Goal: Task Accomplishment & Management: Complete application form

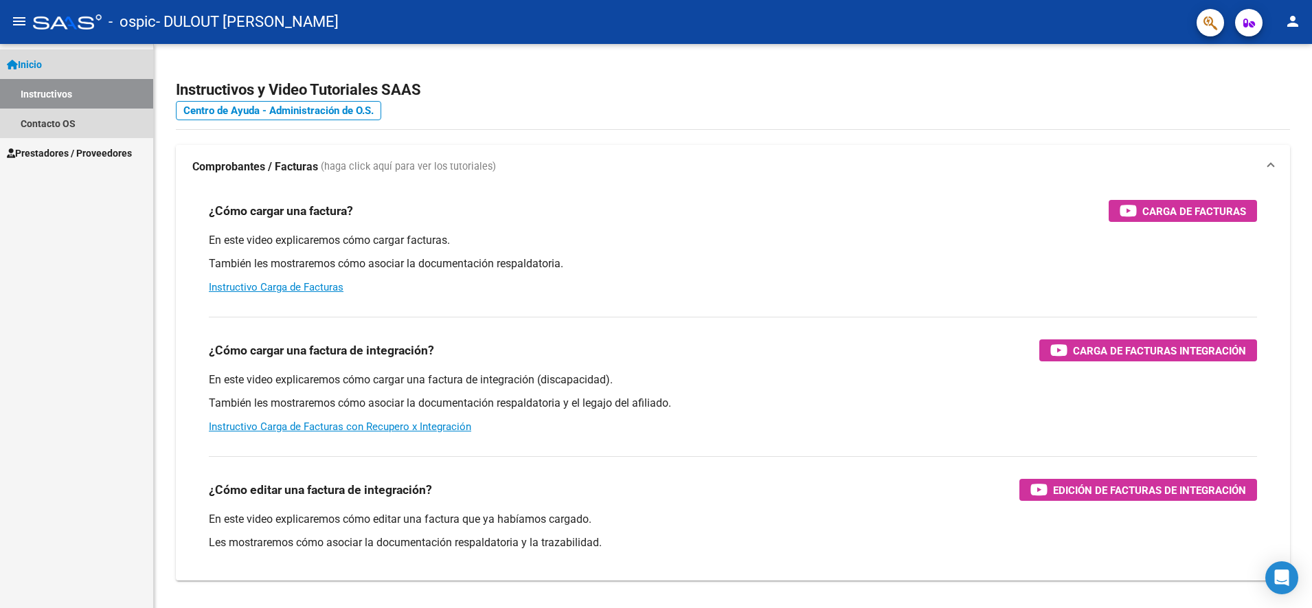
click at [73, 88] on link "Instructivos" at bounding box center [76, 94] width 153 height 30
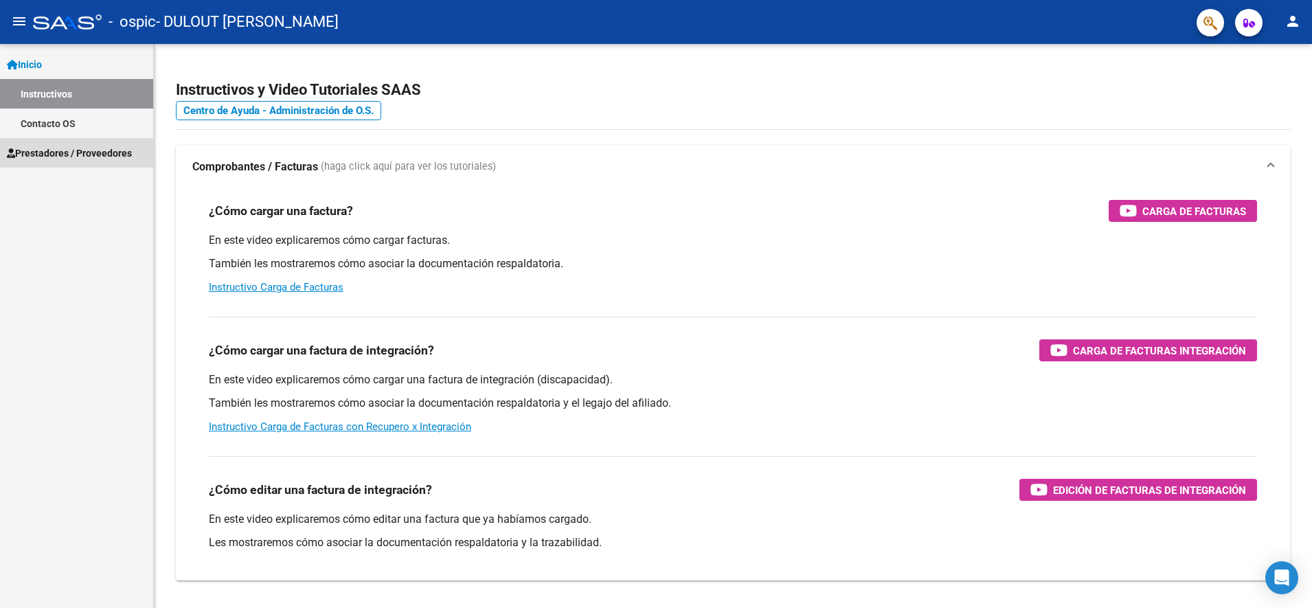
click at [67, 154] on span "Prestadores / Proveedores" at bounding box center [69, 153] width 125 height 15
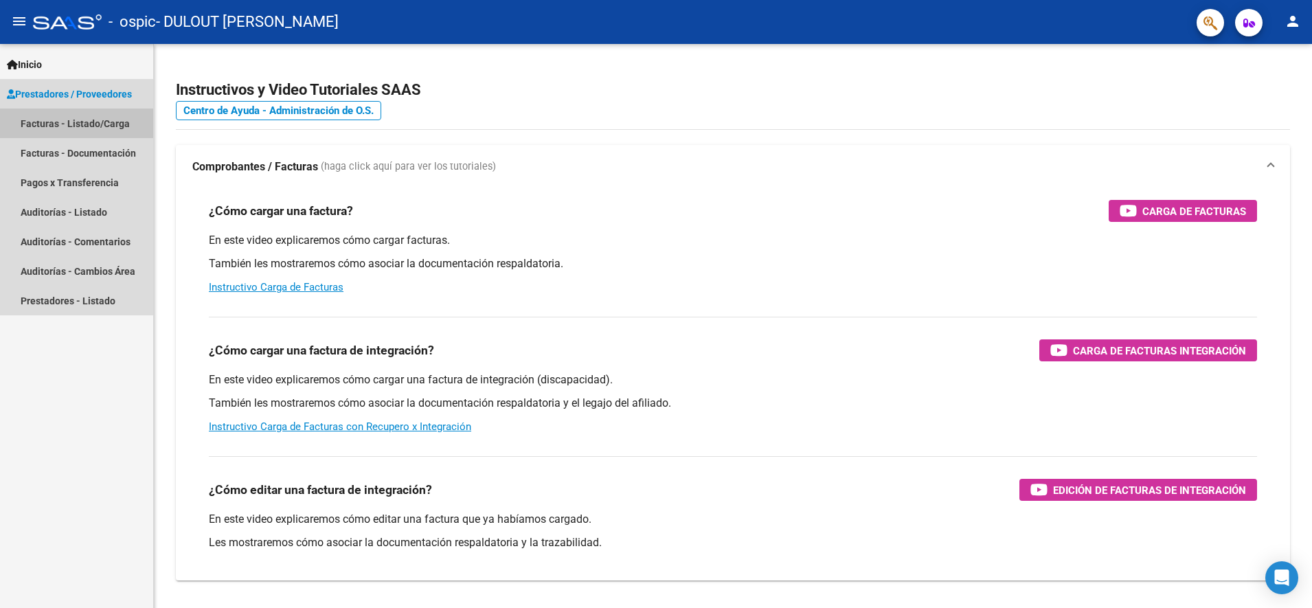
click at [88, 124] on link "Facturas - Listado/Carga" at bounding box center [76, 124] width 153 height 30
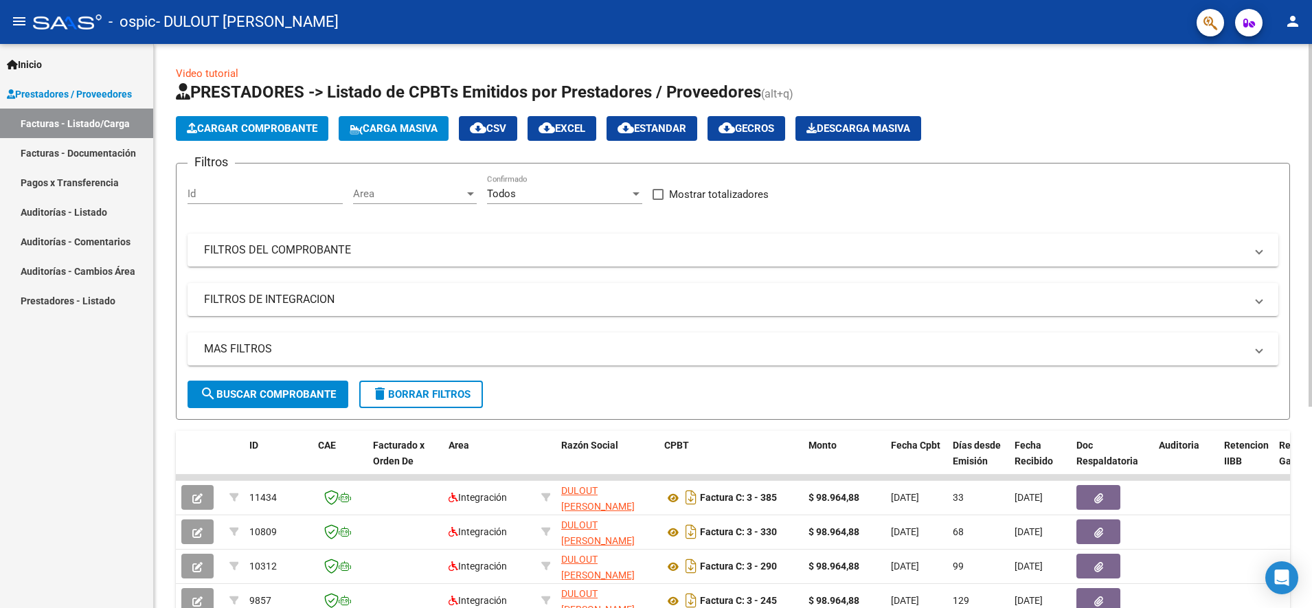
click at [234, 126] on span "Cargar Comprobante" at bounding box center [252, 128] width 131 height 12
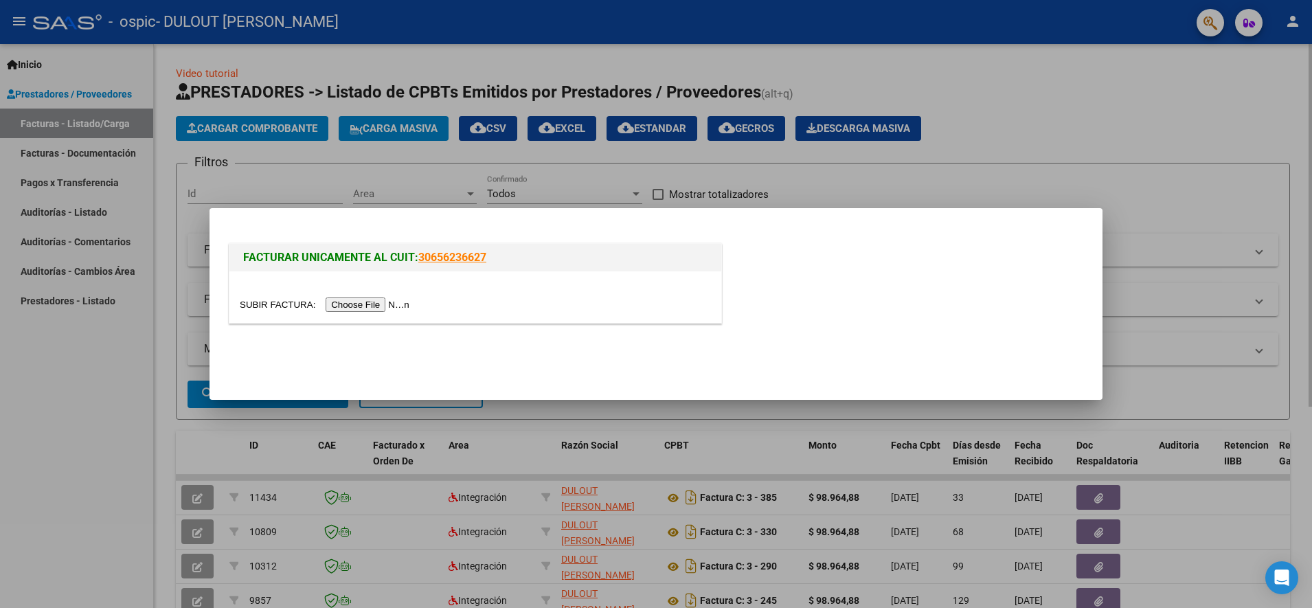
click at [368, 306] on input "file" at bounding box center [327, 304] width 174 height 14
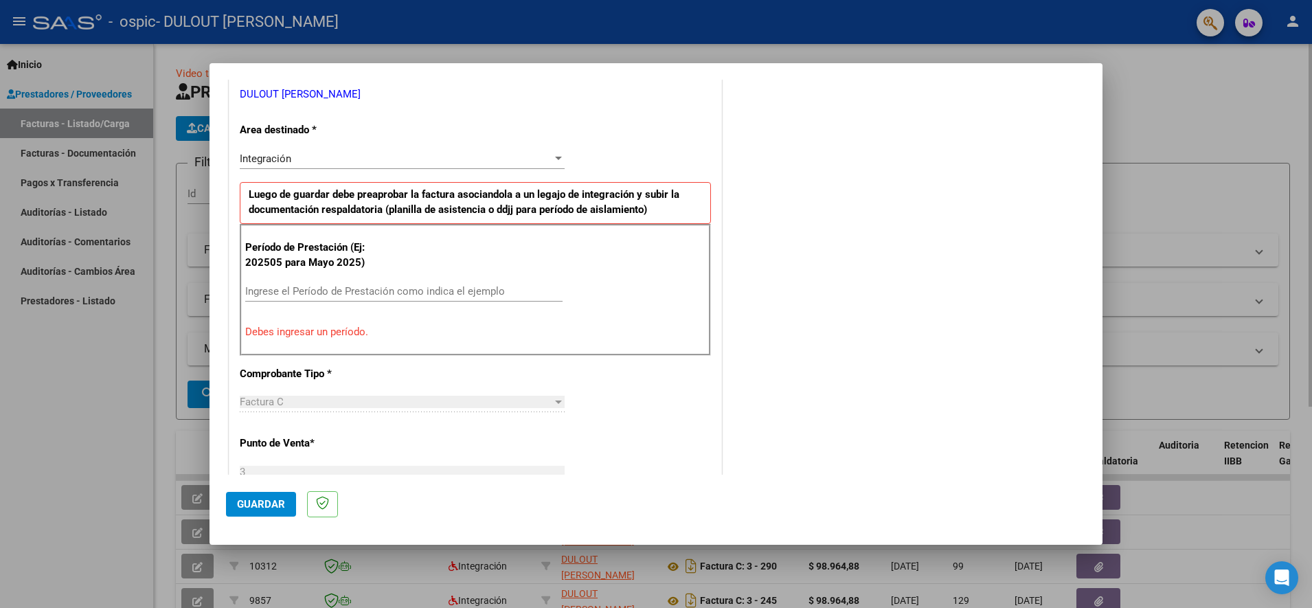
scroll to position [344, 0]
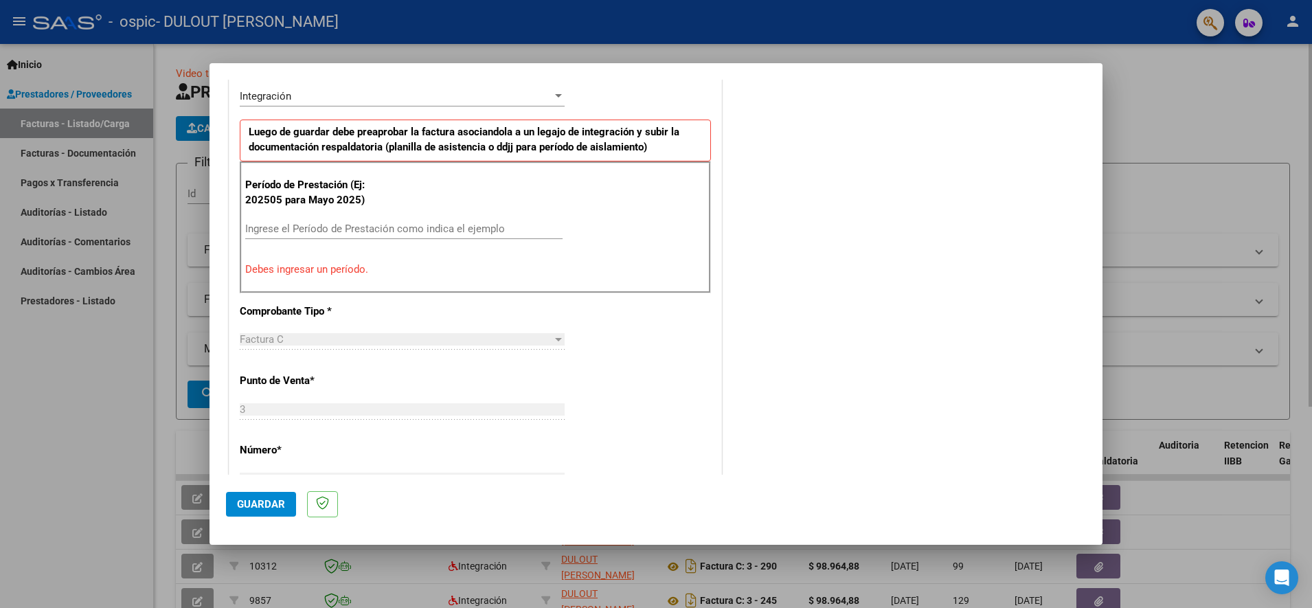
click at [331, 231] on input "Ingrese el Período de Prestación como indica el ejemplo" at bounding box center [403, 229] width 317 height 12
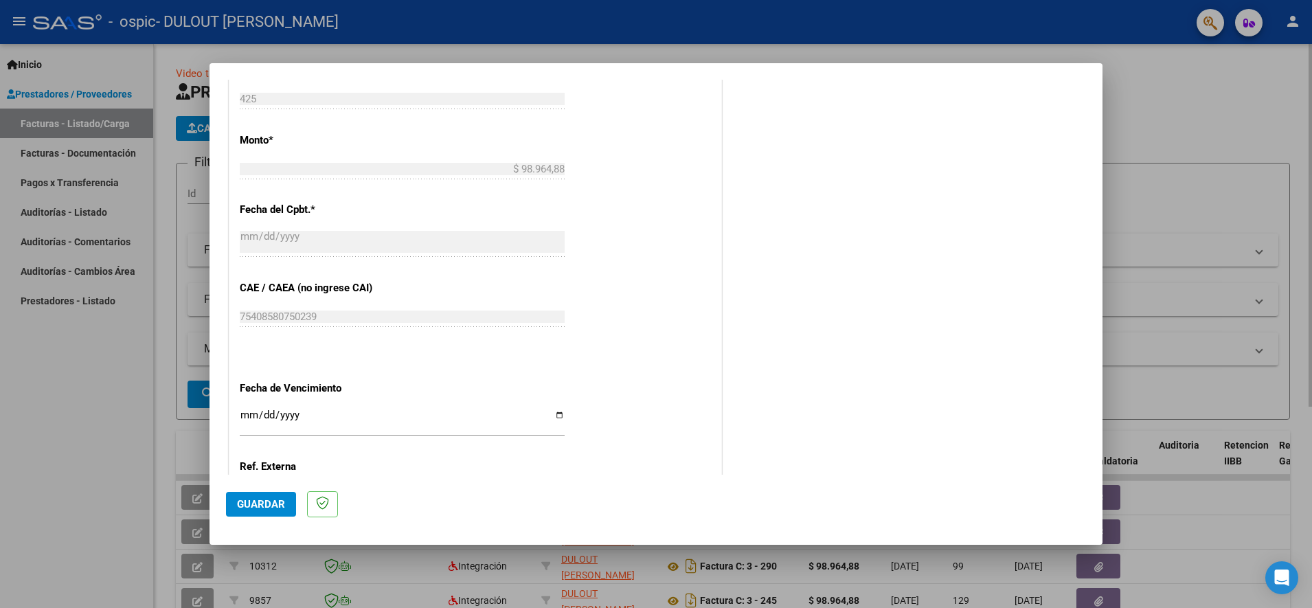
scroll to position [773, 0]
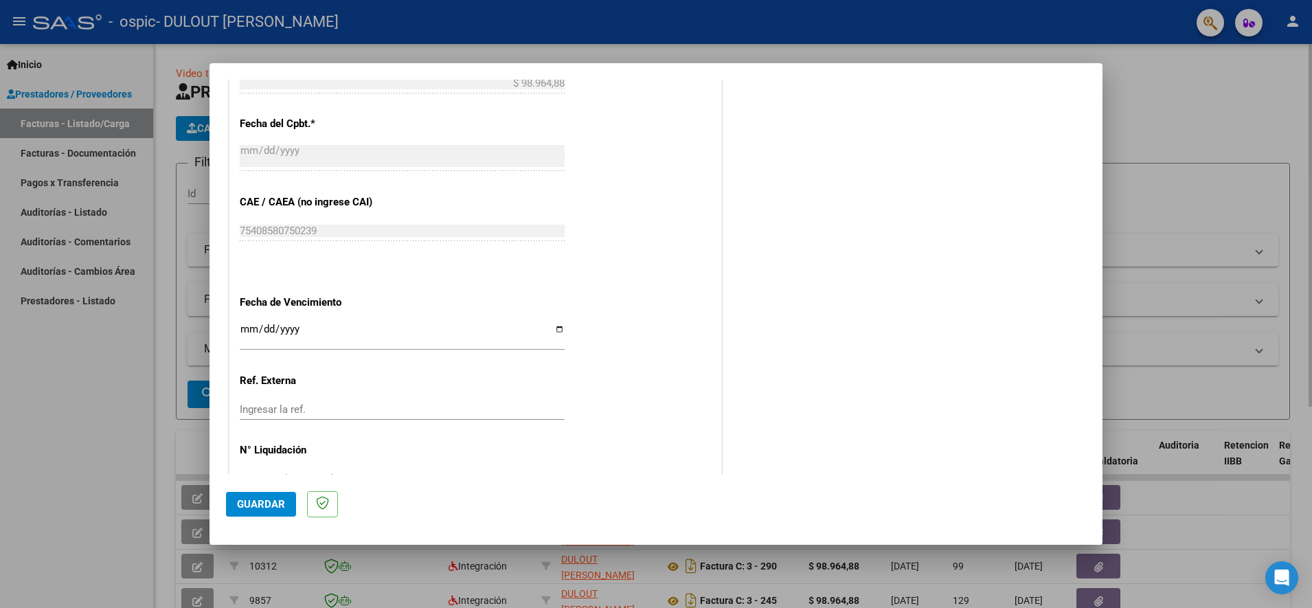
type input "202509"
click at [553, 331] on input "Ingresar la fecha" at bounding box center [402, 335] width 325 height 22
type input "[DATE]"
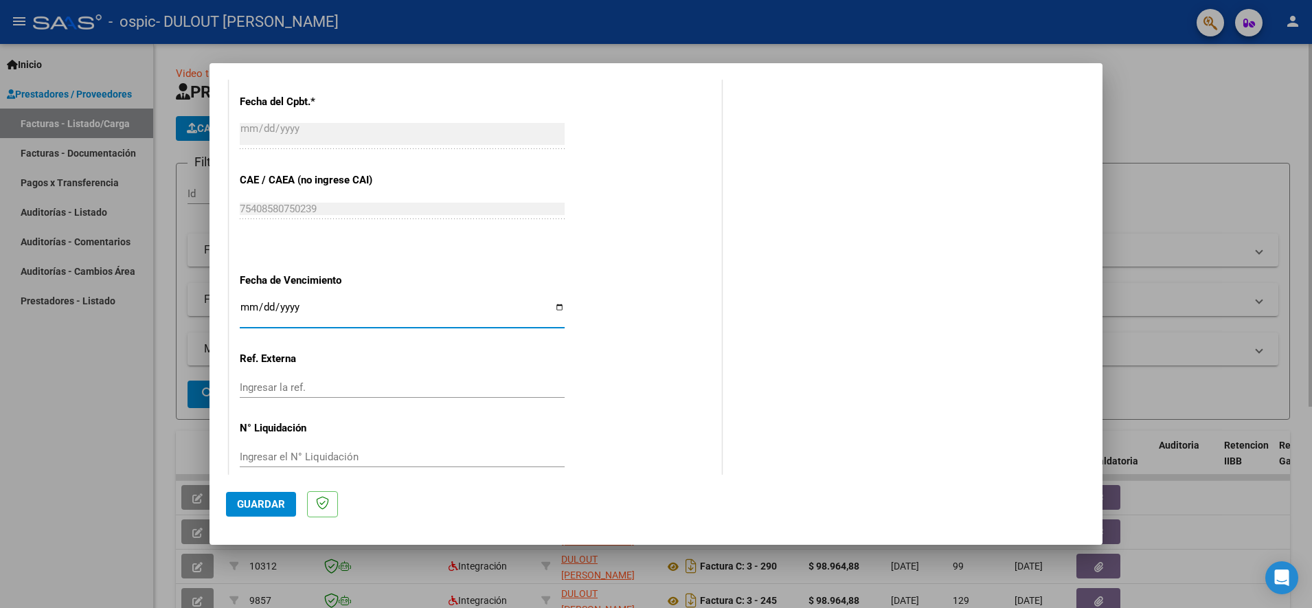
scroll to position [814, 0]
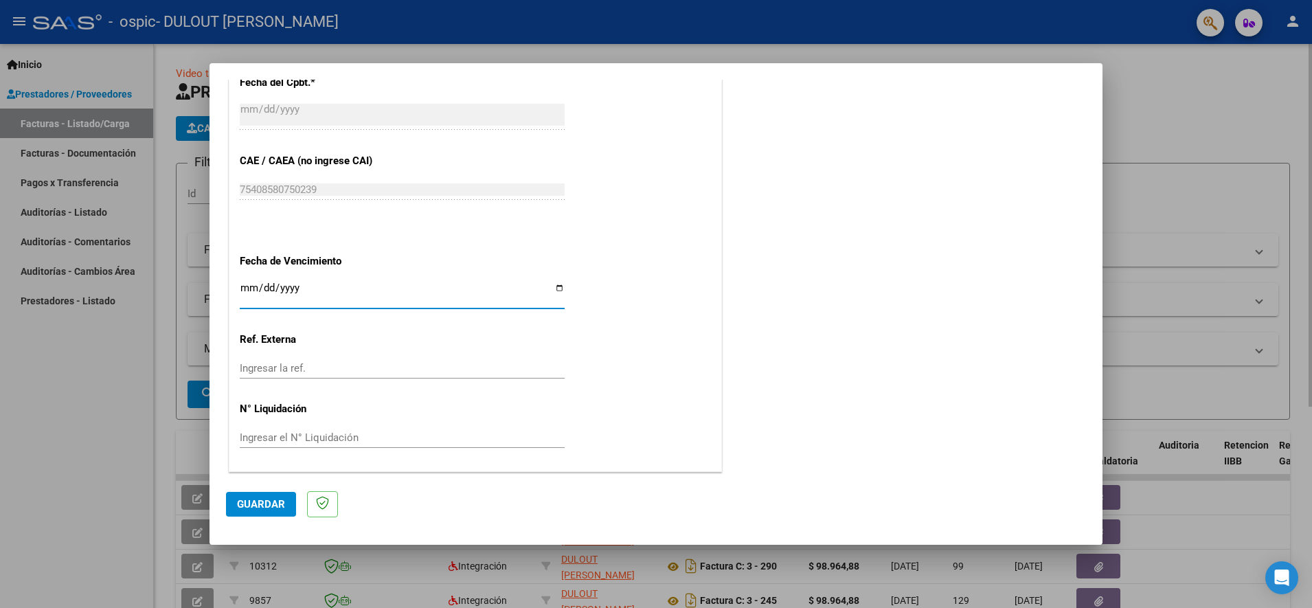
click at [258, 499] on span "Guardar" at bounding box center [261, 504] width 48 height 12
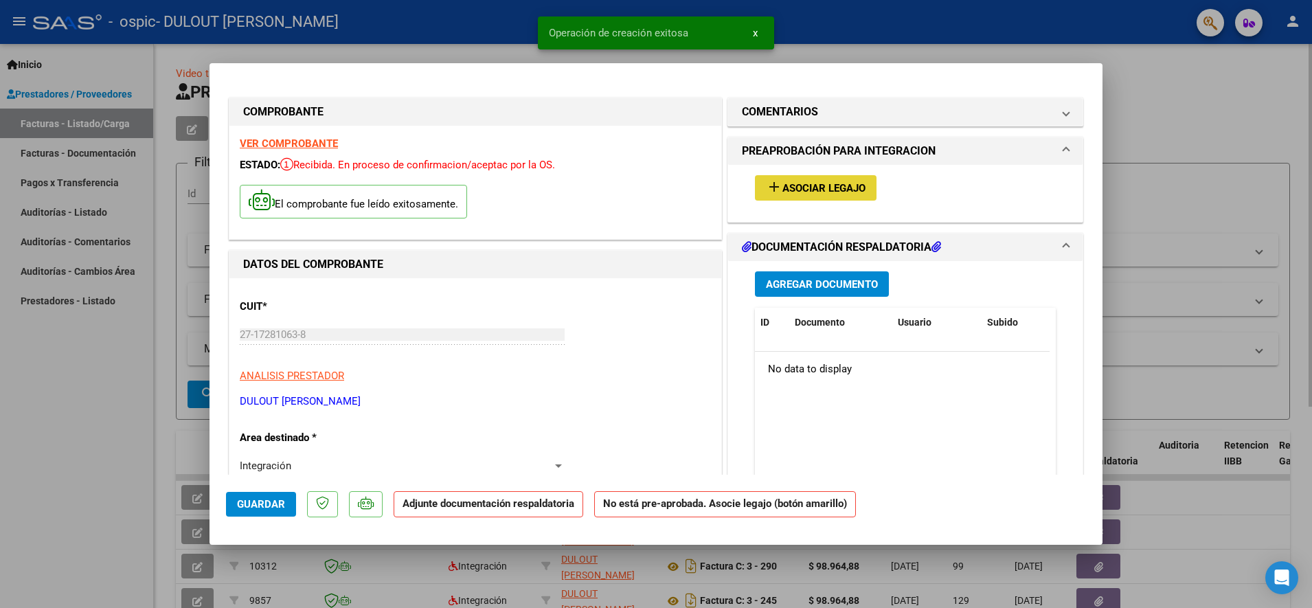
click at [790, 181] on span "add Asociar Legajo" at bounding box center [816, 187] width 100 height 12
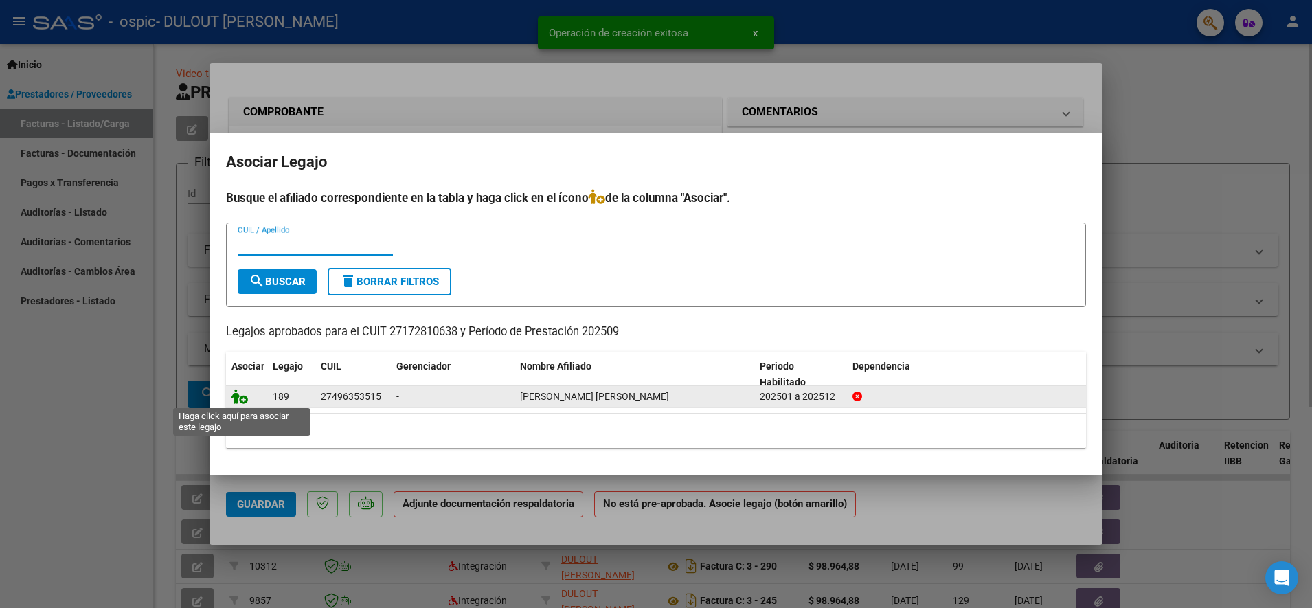
click at [236, 397] on icon at bounding box center [240, 396] width 16 height 15
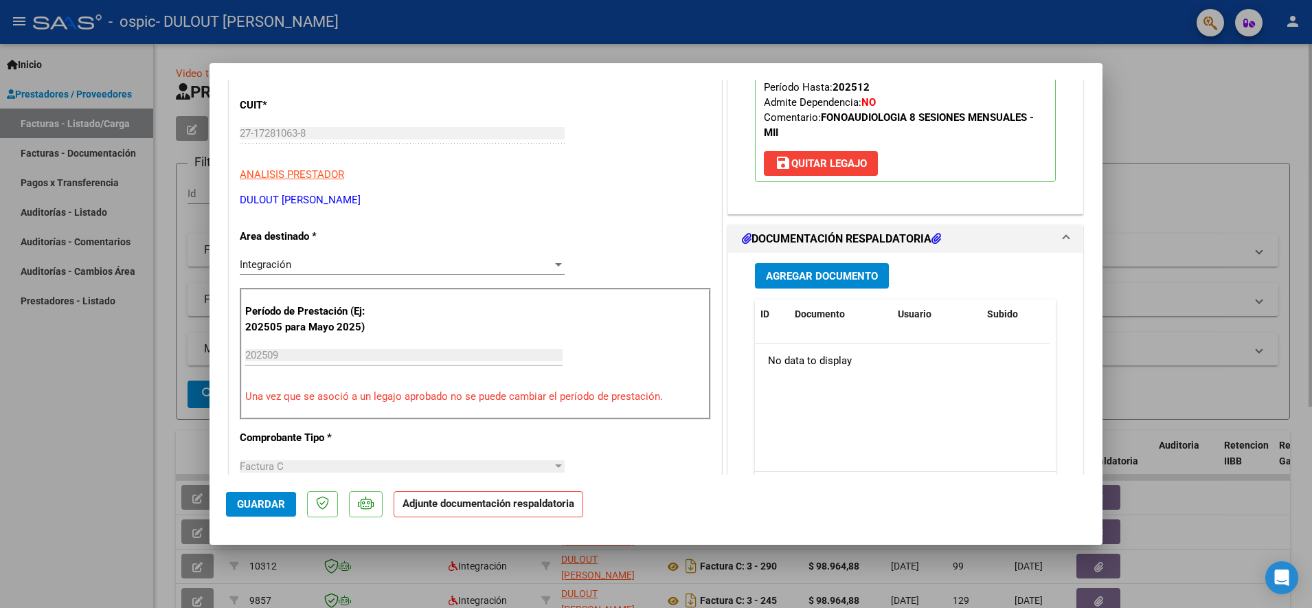
scroll to position [258, 0]
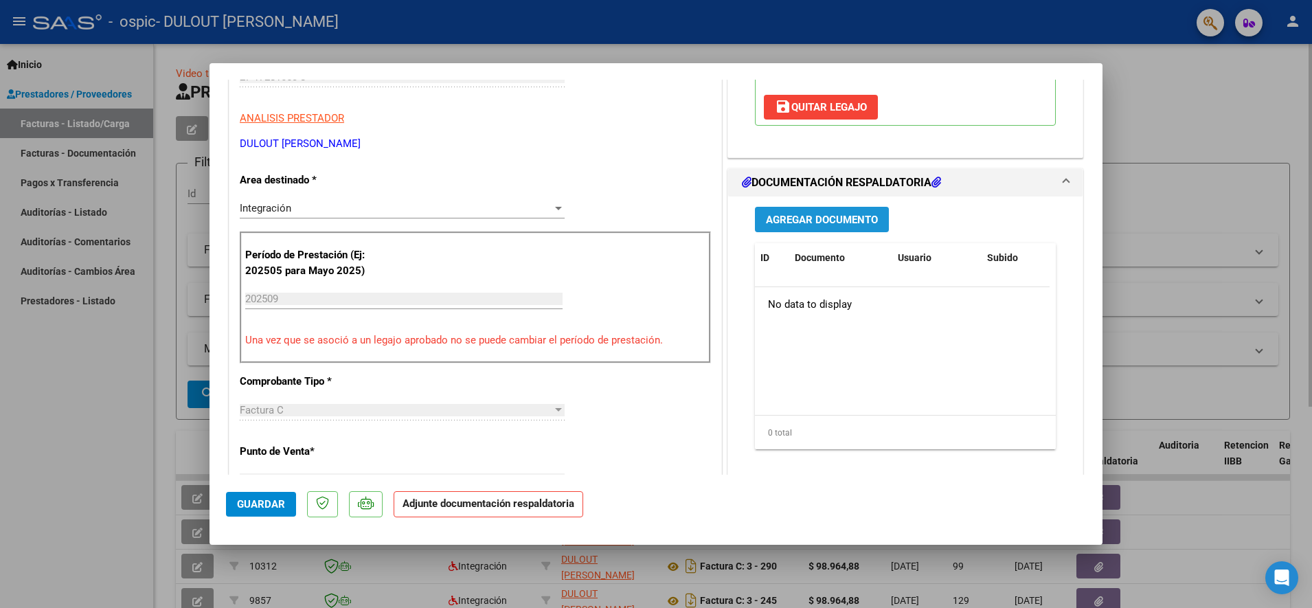
click at [767, 224] on span "Agregar Documento" at bounding box center [822, 220] width 112 height 12
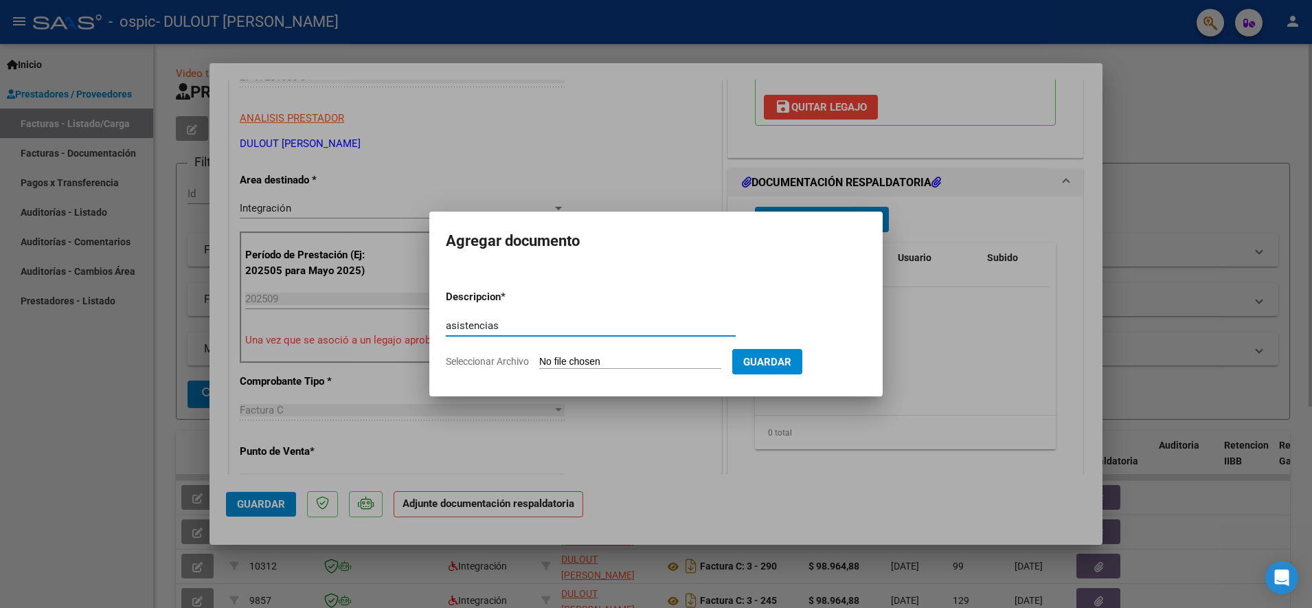
type input "asistencias"
click at [621, 359] on input "Seleccionar Archivo" at bounding box center [630, 362] width 182 height 13
type input "C:\fakepath\OSPIC - [PERSON_NAME] - SEPT.pdf"
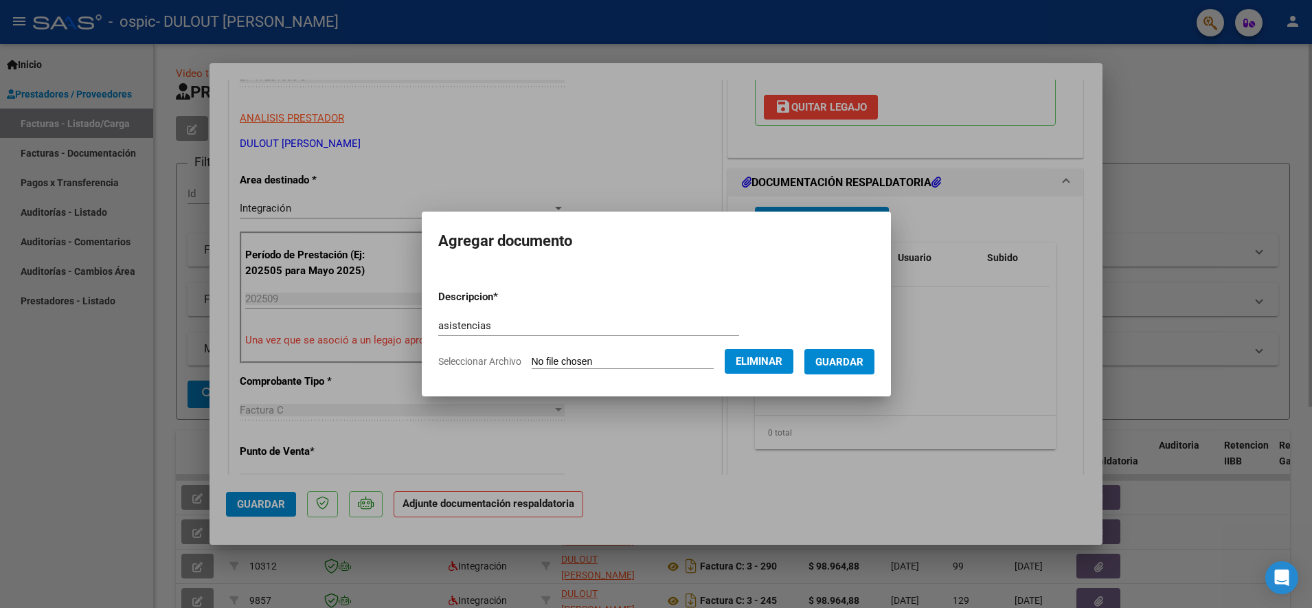
click at [838, 361] on span "Guardar" at bounding box center [840, 362] width 48 height 12
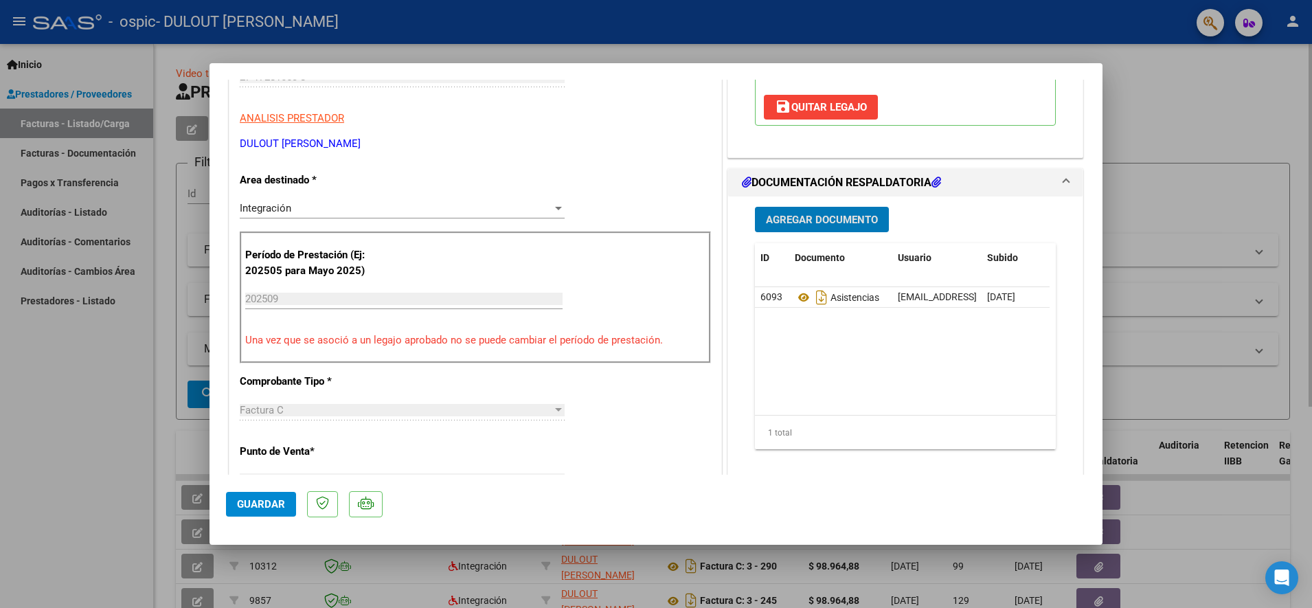
click at [1192, 287] on div at bounding box center [656, 304] width 1312 height 608
type input "$ 0,00"
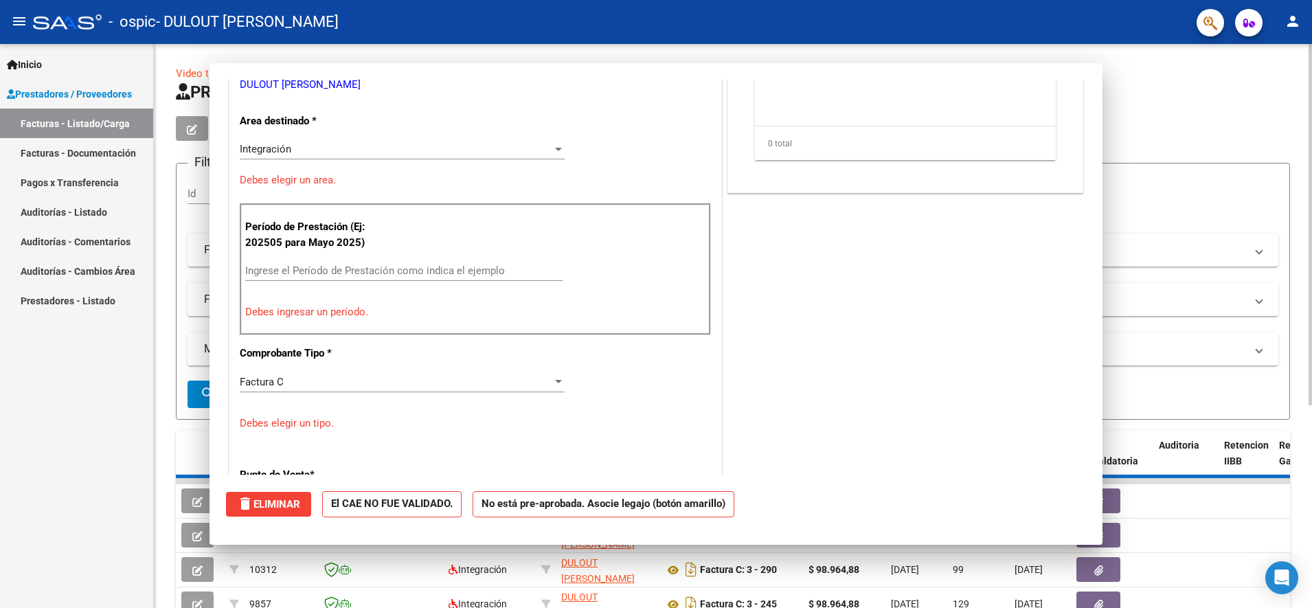
scroll to position [216, 0]
